Goal: Find specific page/section: Find specific page/section

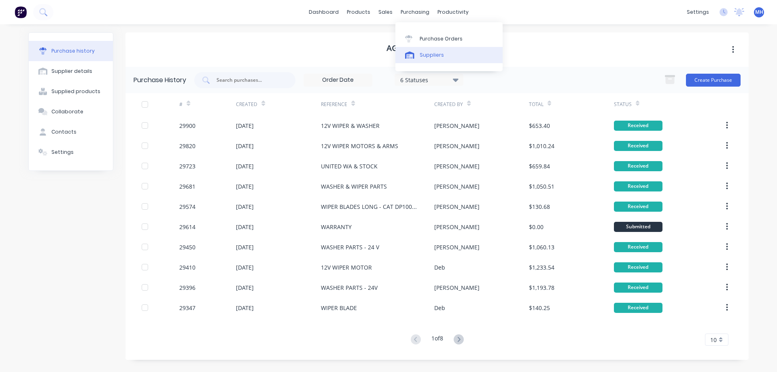
click at [410, 55] on icon at bounding box center [410, 57] width 6 height 4
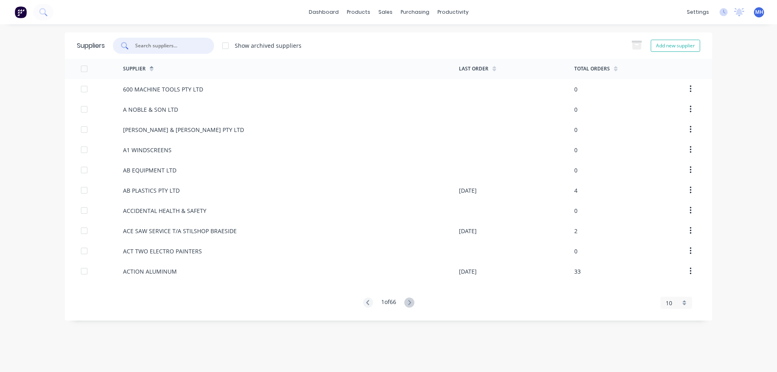
click at [170, 49] on input "text" at bounding box center [167, 46] width 67 height 8
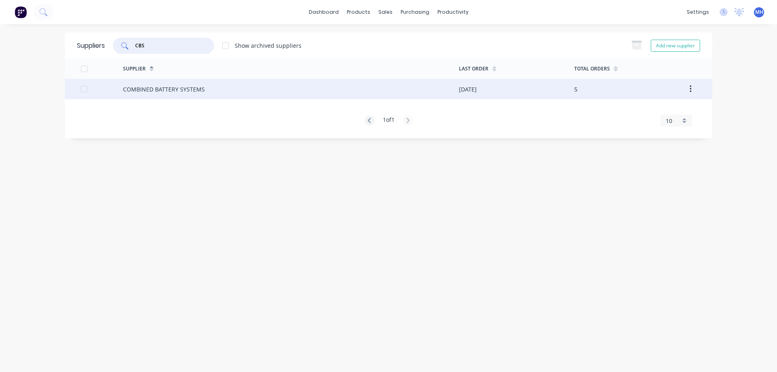
type input "CBS"
click at [329, 86] on div "COMBINED BATTERY SYSTEMS" at bounding box center [291, 89] width 336 height 20
